Goal: Book appointment/travel/reservation

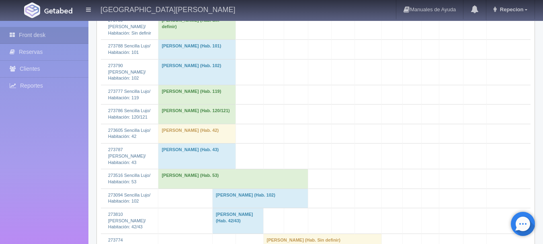
scroll to position [763, 0]
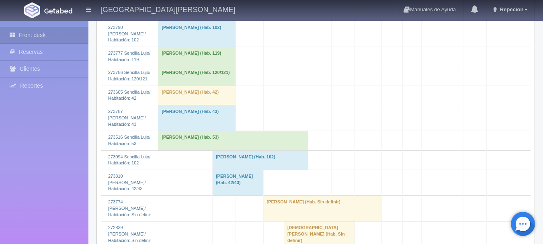
click at [243, 158] on td "[PERSON_NAME] (Hab. 102)" at bounding box center [260, 159] width 96 height 19
click at [254, 158] on td "[PERSON_NAME] (Hab. 102)" at bounding box center [260, 159] width 96 height 19
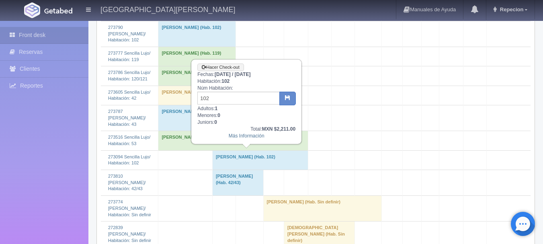
click at [261, 157] on td "[PERSON_NAME] (Hab. 102)" at bounding box center [260, 159] width 96 height 19
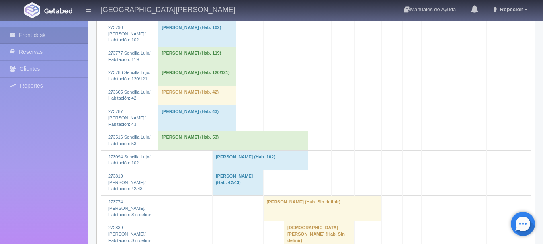
click at [251, 158] on td "[PERSON_NAME] (Hab. 102)" at bounding box center [260, 159] width 96 height 19
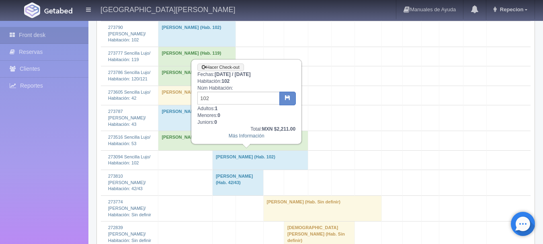
click at [251, 158] on td "[PERSON_NAME] (Hab. 102)" at bounding box center [260, 159] width 96 height 19
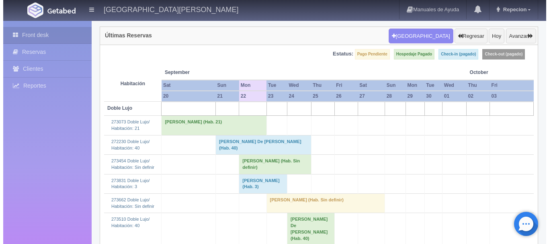
scroll to position [0, 0]
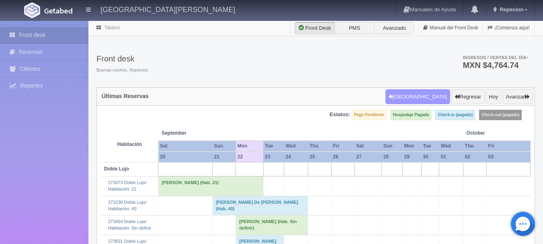
click at [421, 98] on button "[GEOGRAPHIC_DATA]" at bounding box center [417, 96] width 65 height 15
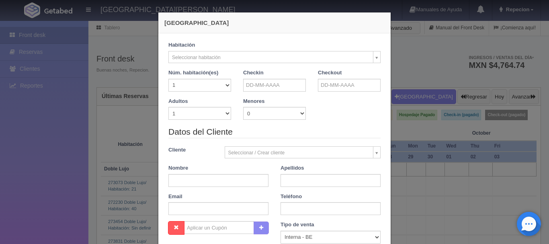
checkbox input "false"
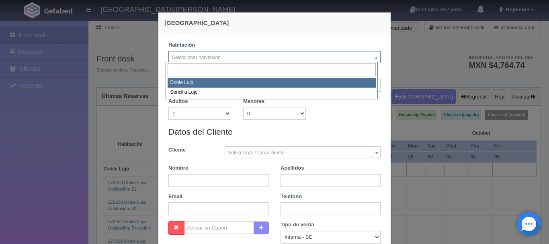
select select "577"
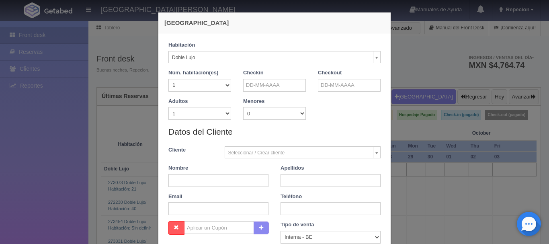
checkbox input "false"
click at [226, 117] on select "1 2 3 4 5 6 7 8 9 10" at bounding box center [199, 113] width 63 height 13
select select "4"
click at [168, 107] on select "1 2 3 4 5 6 7 8 9 10" at bounding box center [199, 113] width 63 height 13
click at [287, 90] on input "text" at bounding box center [274, 85] width 63 height 13
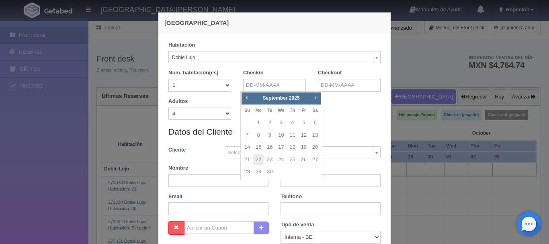
click at [316, 98] on span "Next" at bounding box center [315, 97] width 6 height 6
checkbox input "false"
click at [315, 122] on link "4" at bounding box center [315, 123] width 10 height 12
type input "[DATE]"
checkbox input "false"
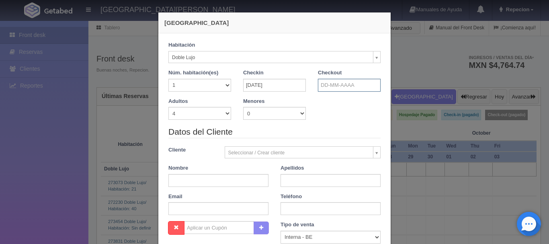
click at [330, 84] on input "text" at bounding box center [349, 85] width 63 height 13
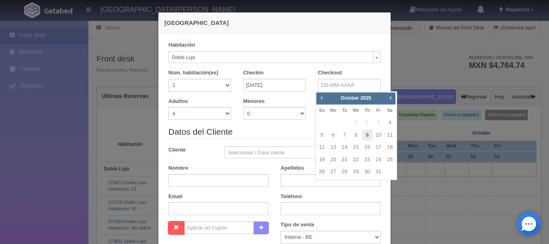
click at [367, 134] on link "9" at bounding box center [367, 135] width 10 height 12
type input "[DATE]"
checkbox input "false"
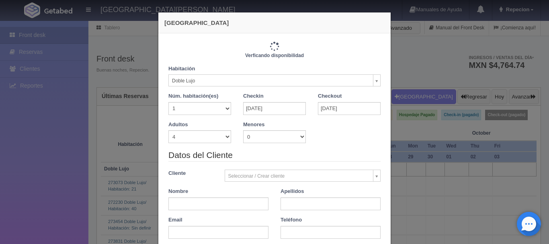
type input "6900.00"
checkbox input "false"
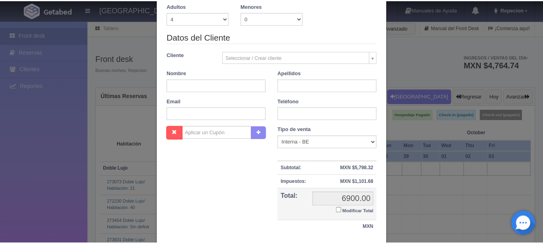
scroll to position [176, 0]
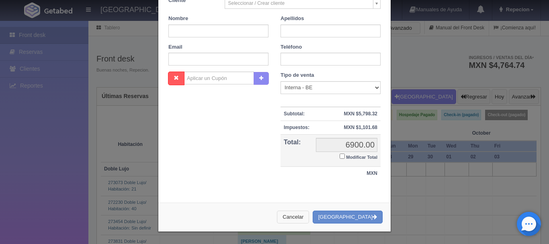
click at [307, 213] on button "Cancelar" at bounding box center [293, 217] width 32 height 13
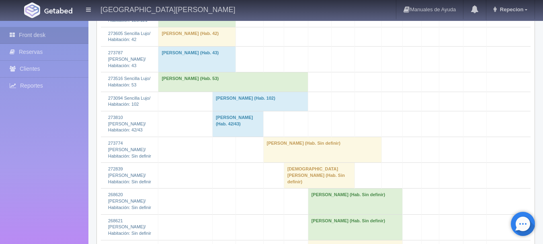
scroll to position [844, 0]
